Goal: Use online tool/utility: Utilize a website feature to perform a specific function

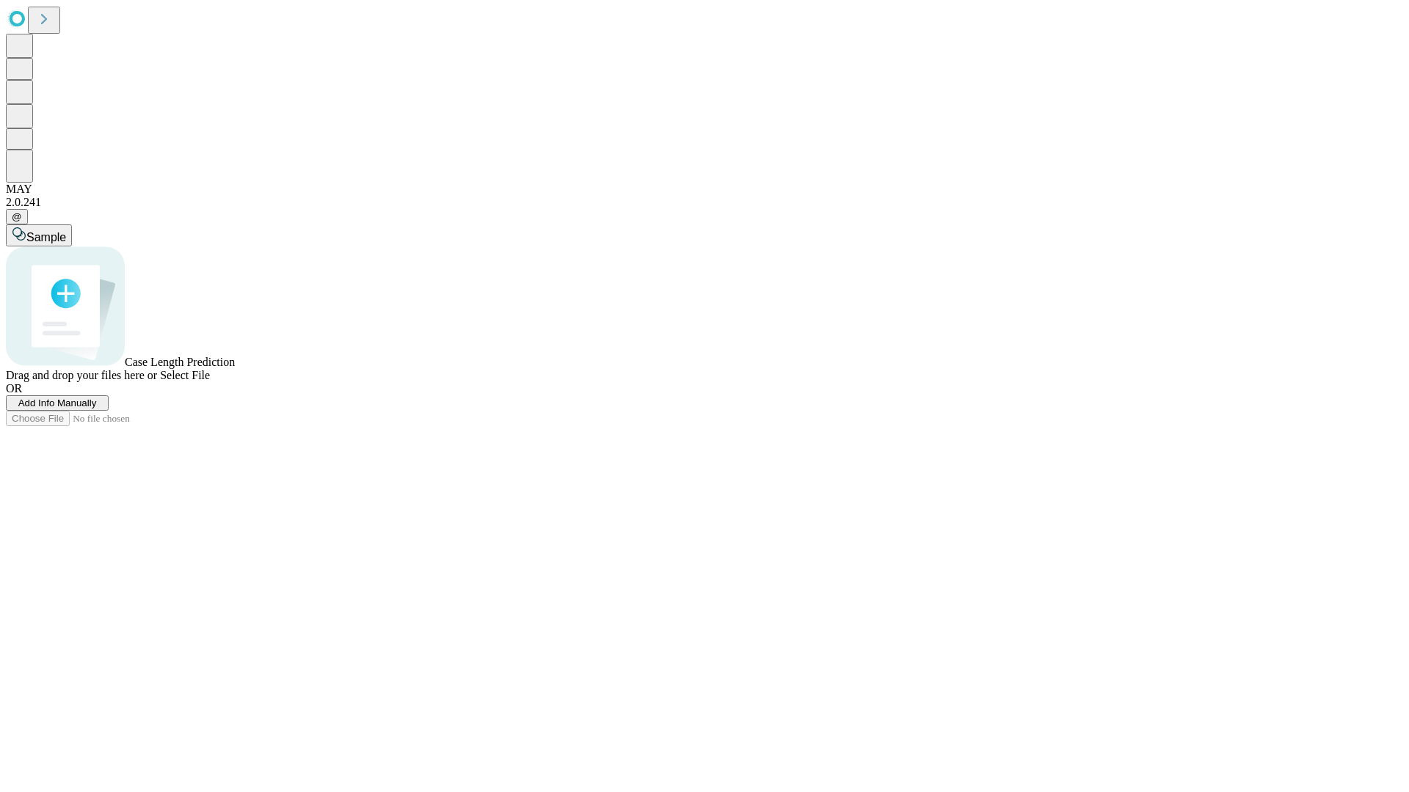
click at [97, 409] on span "Add Info Manually" at bounding box center [57, 403] width 79 height 11
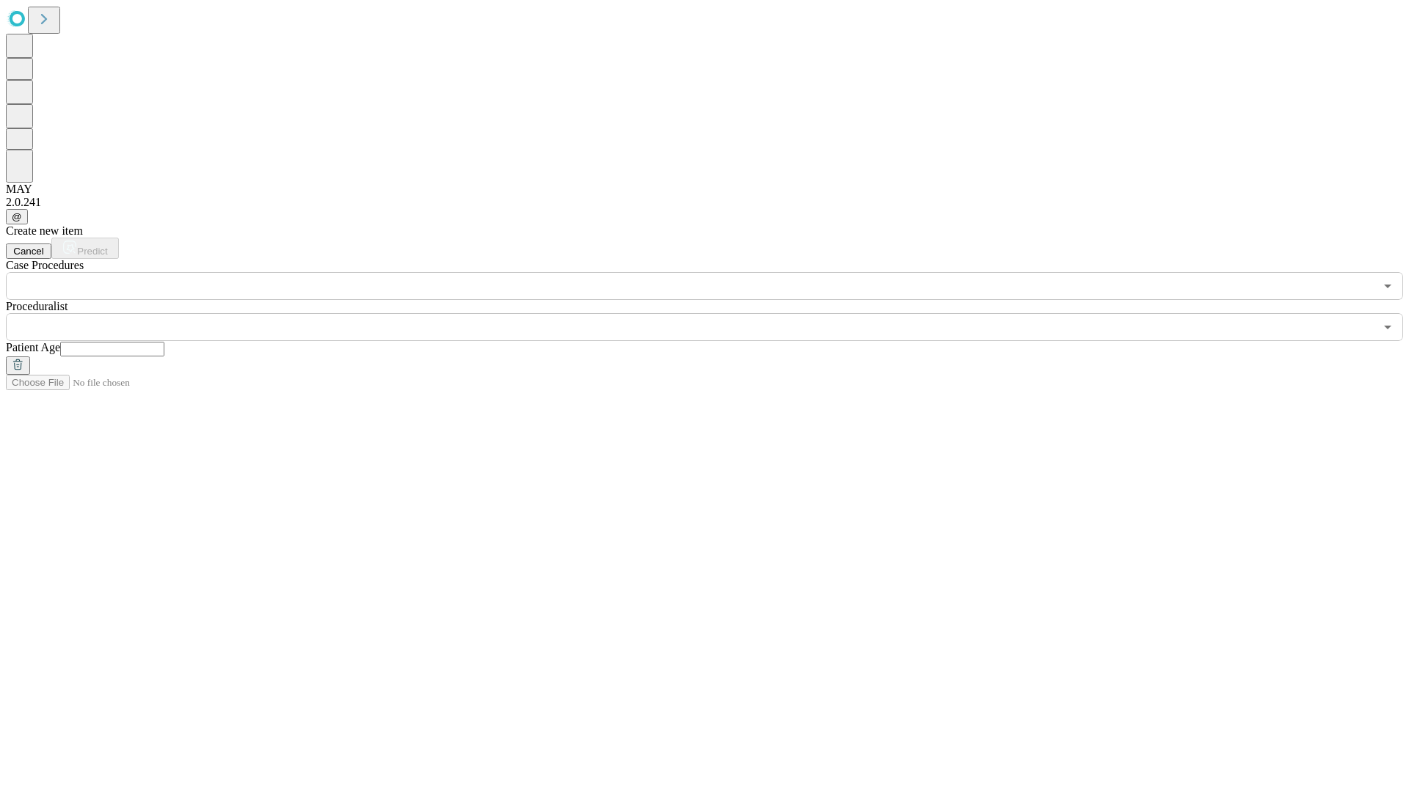
click at [164, 342] on input "text" at bounding box center [112, 349] width 104 height 15
type input "**"
click at [715, 313] on input "text" at bounding box center [690, 327] width 1368 height 28
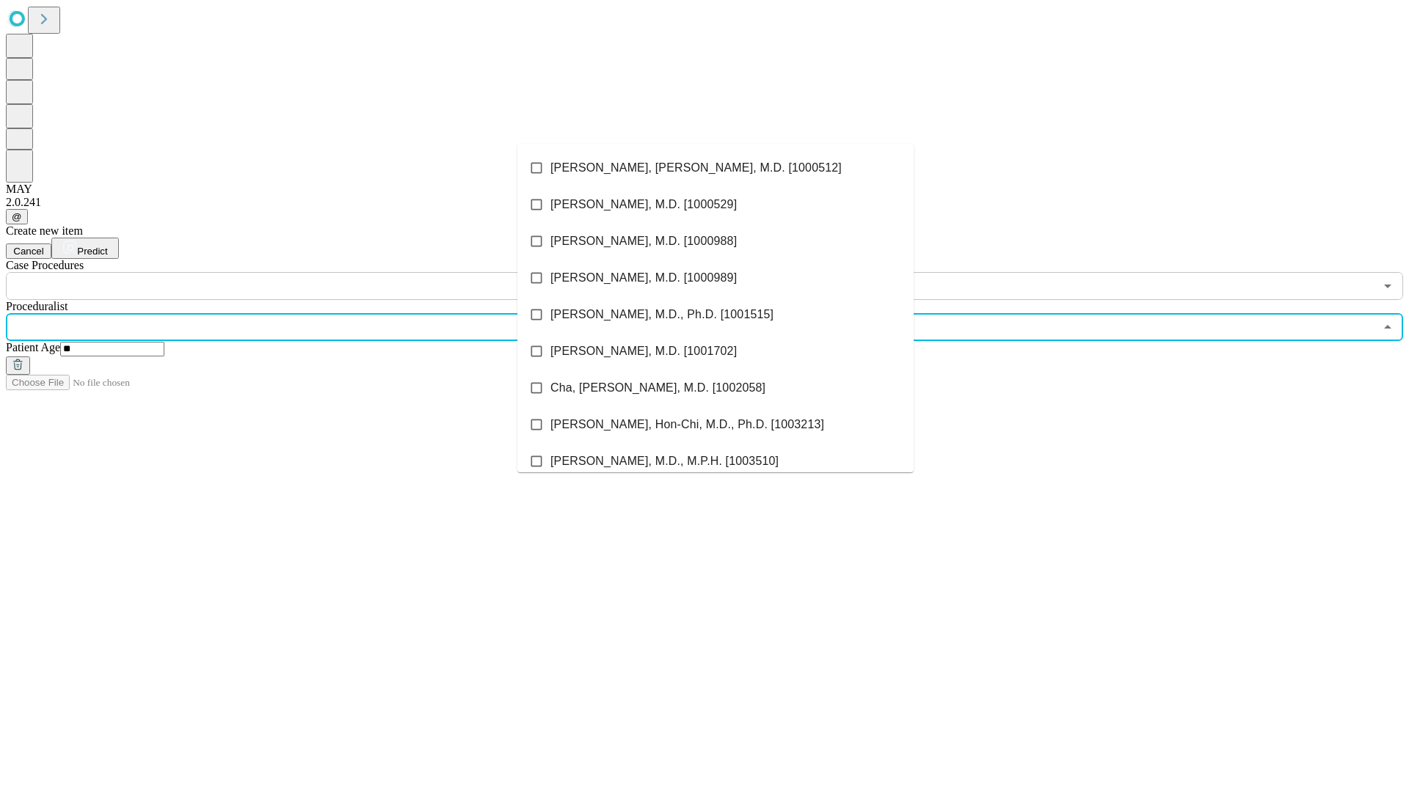
click at [715, 168] on li "[PERSON_NAME], [PERSON_NAME], M.D. [1000512]" at bounding box center [715, 168] width 396 height 37
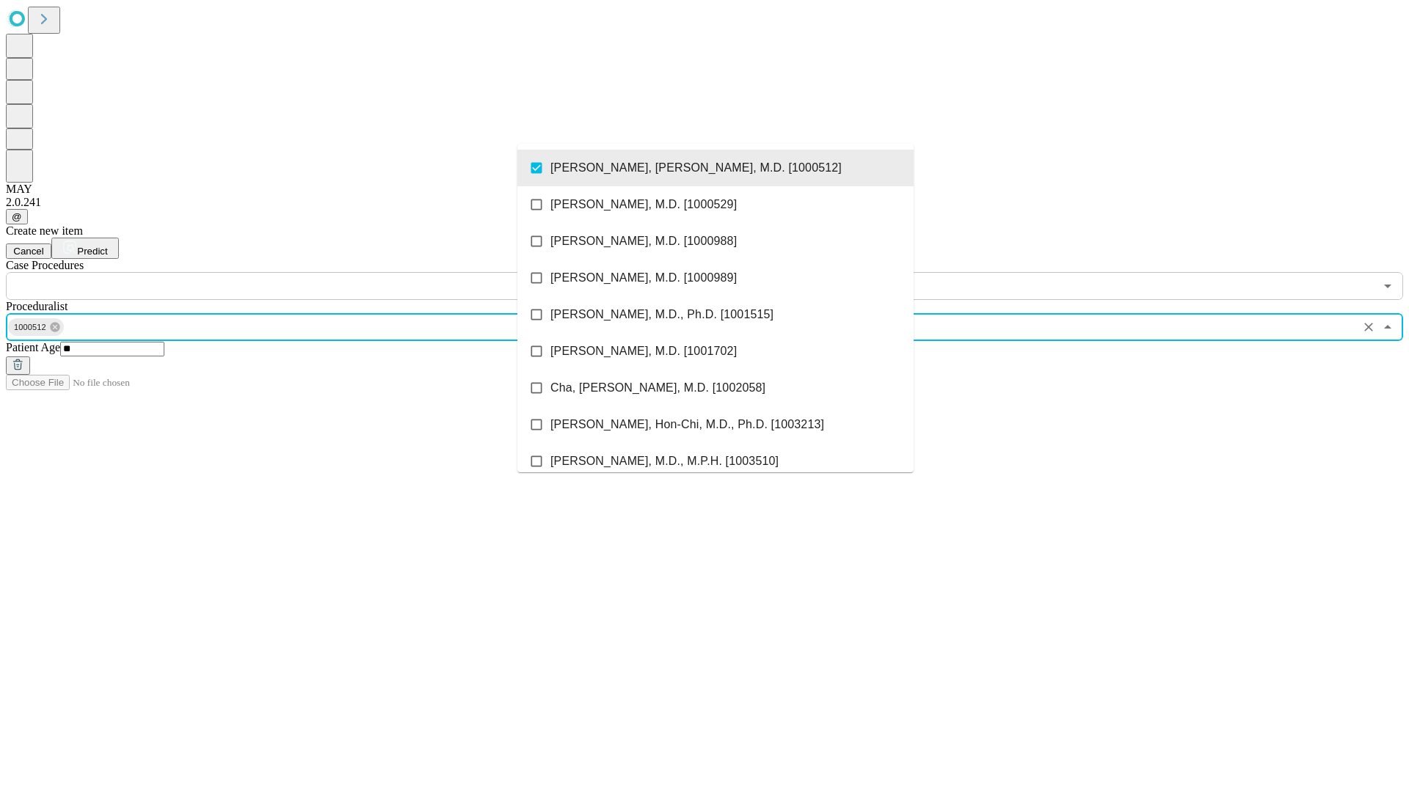
click at [308, 272] on input "text" at bounding box center [690, 286] width 1368 height 28
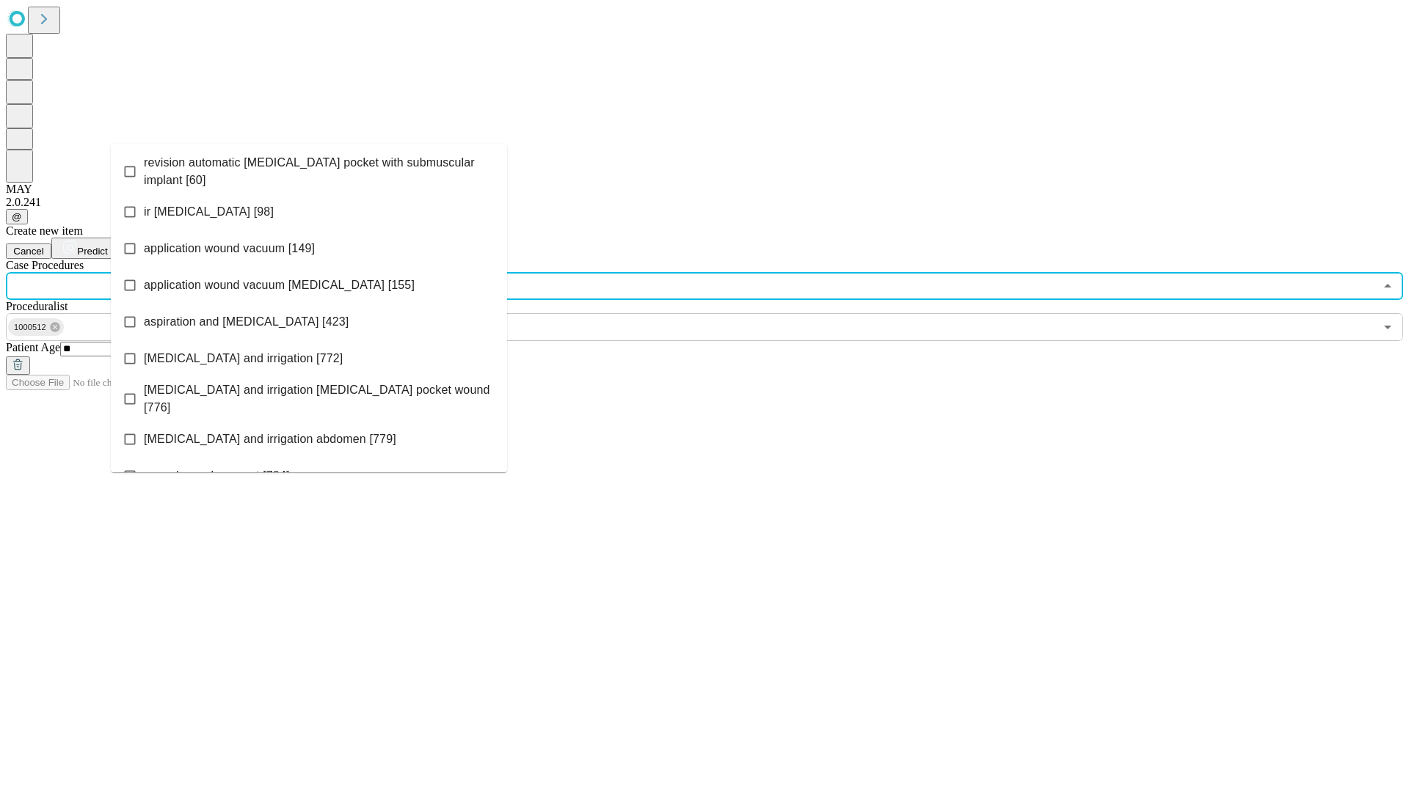
click at [309, 168] on span "revision automatic [MEDICAL_DATA] pocket with submuscular implant [60]" at bounding box center [319, 171] width 351 height 35
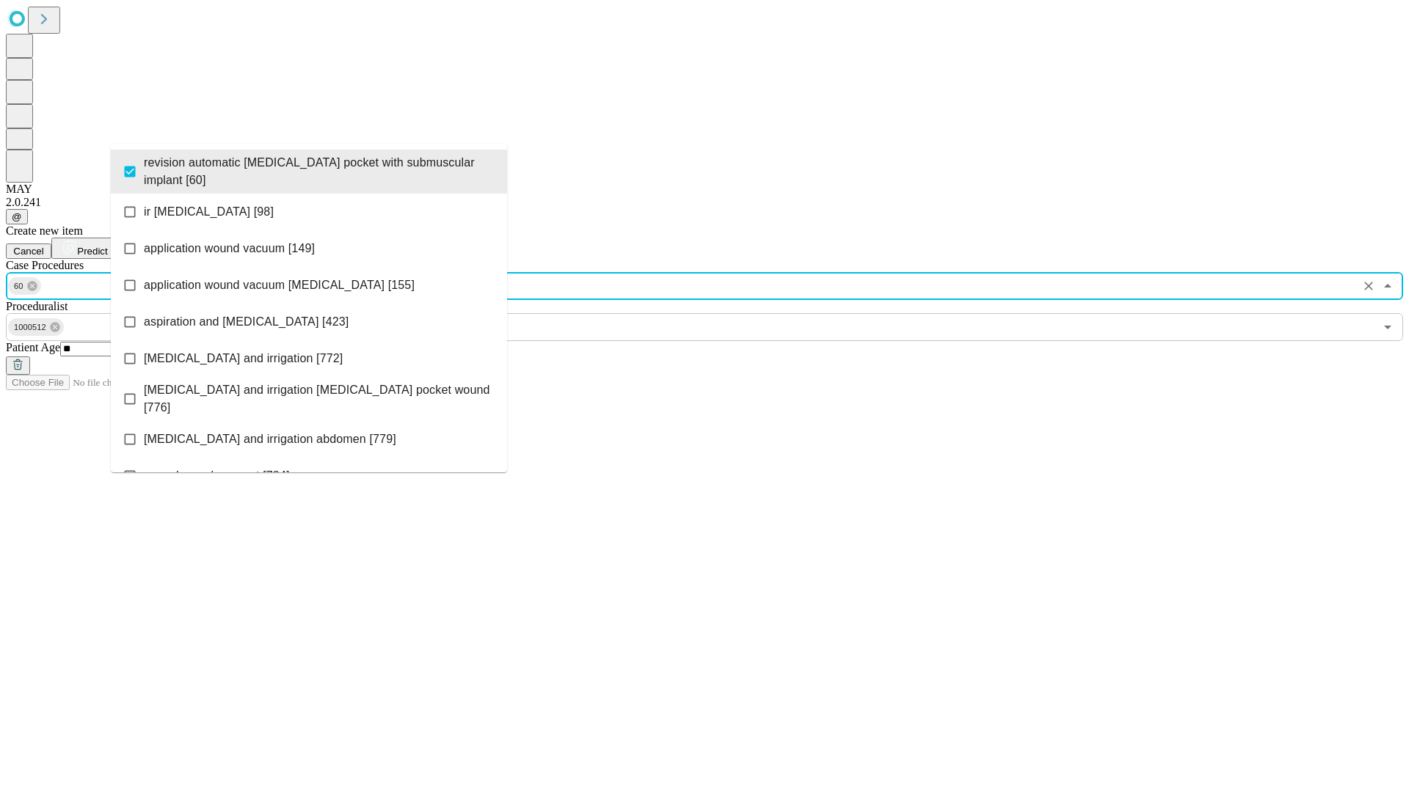
click at [107, 246] on span "Predict" at bounding box center [92, 251] width 30 height 11
